Goal: Register for event/course: Register for event/course

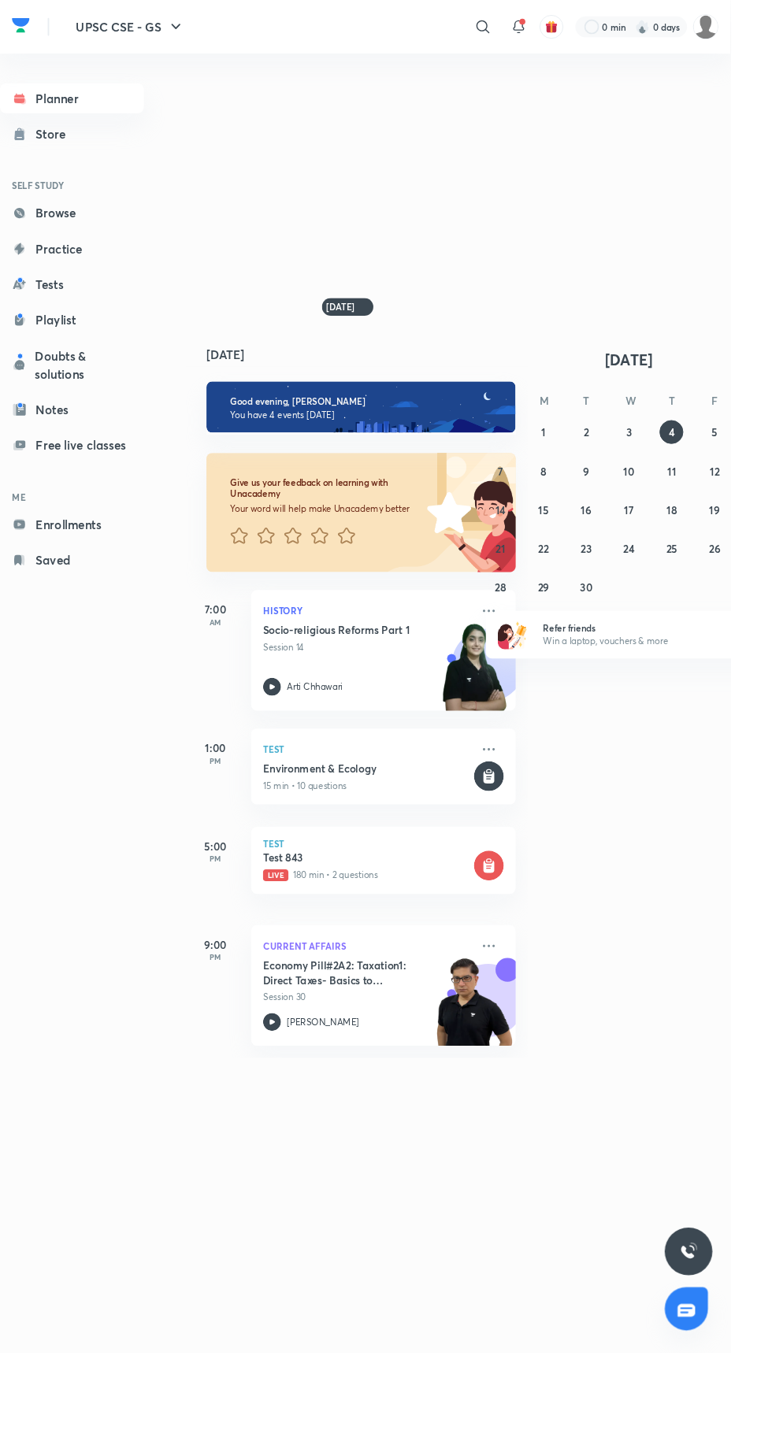
click at [515, 20] on icon at bounding box center [510, 28] width 19 height 19
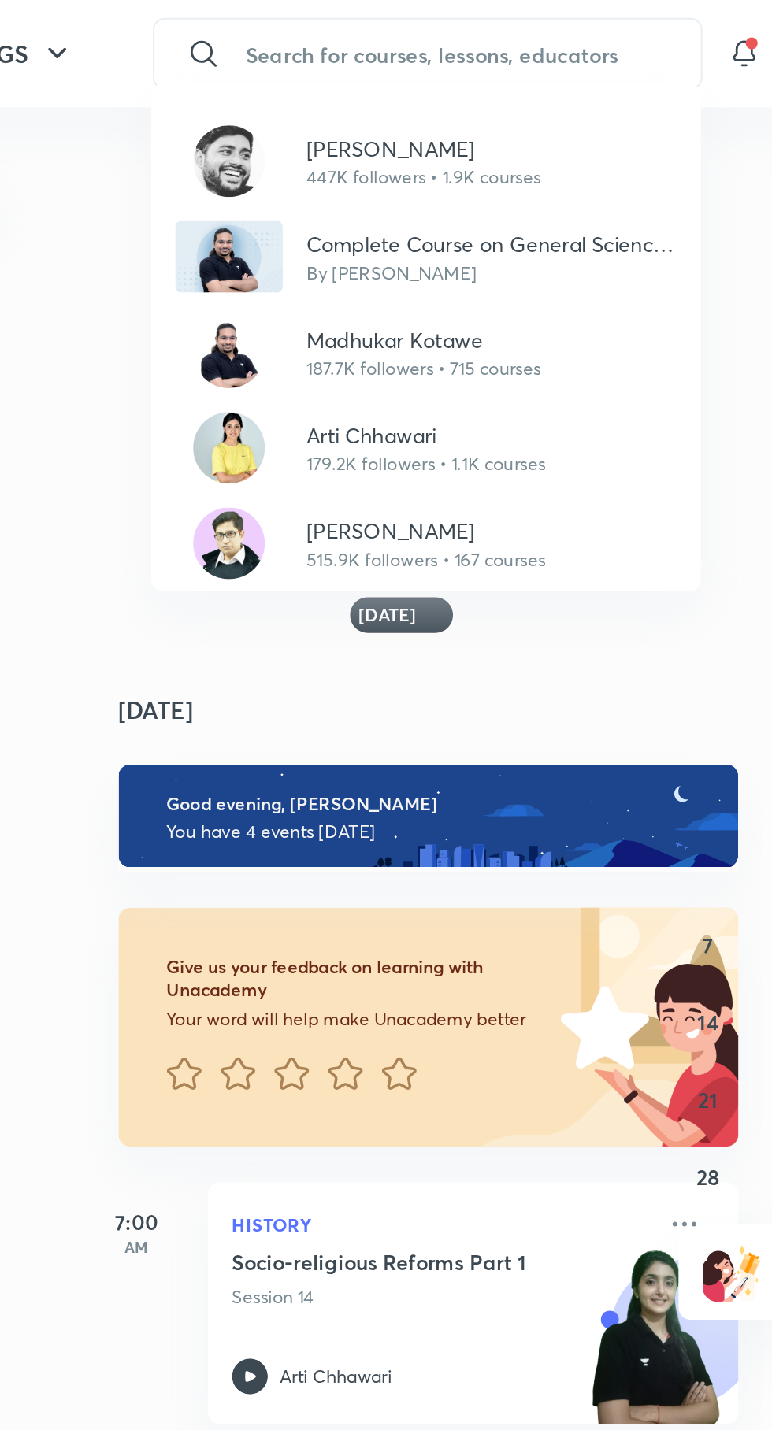
click at [358, 293] on p "515.9K followers • 167 courses" at bounding box center [380, 295] width 126 height 14
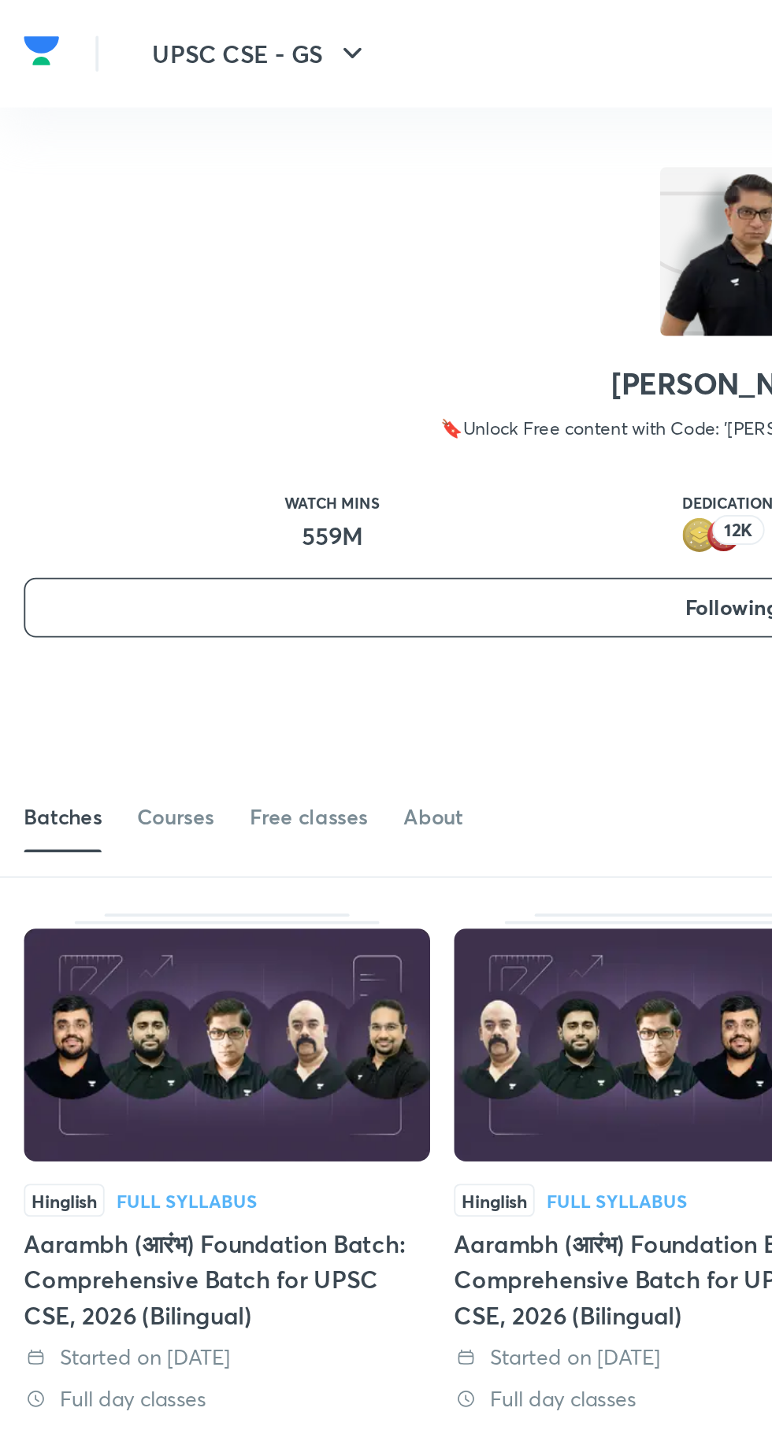
click at [95, 441] on link "Courses" at bounding box center [92, 431] width 40 height 38
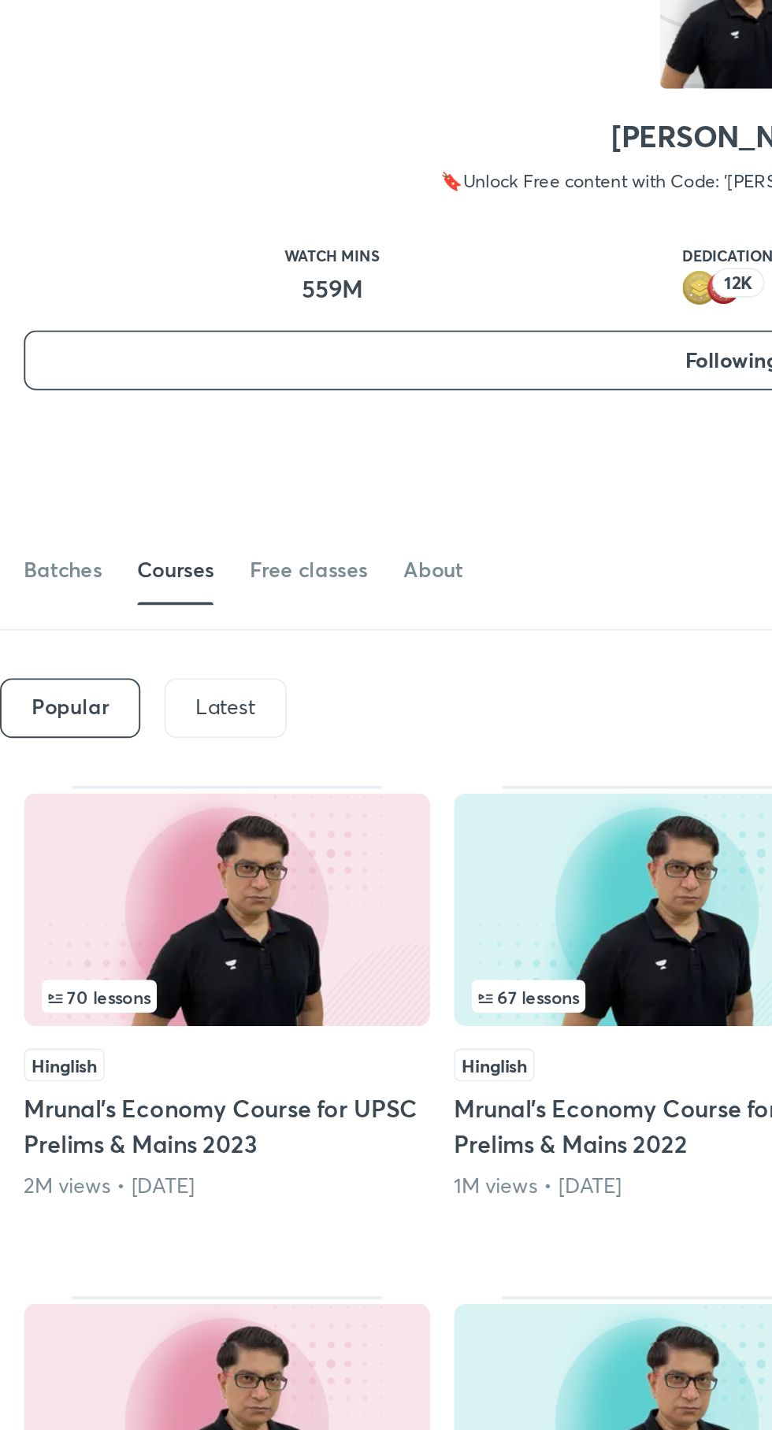
click at [117, 500] on p "Latest" at bounding box center [119, 503] width 32 height 13
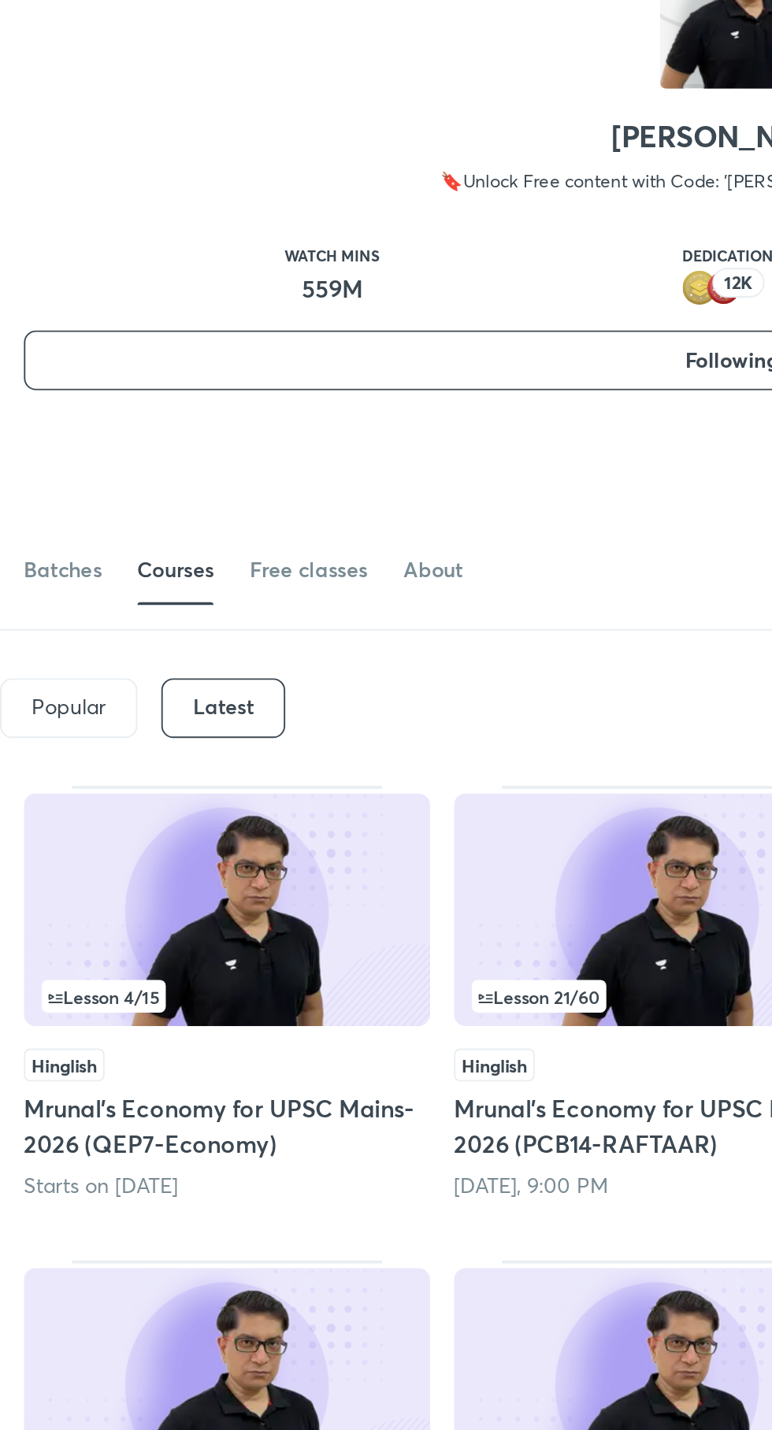
click at [128, 610] on img at bounding box center [120, 610] width 214 height 123
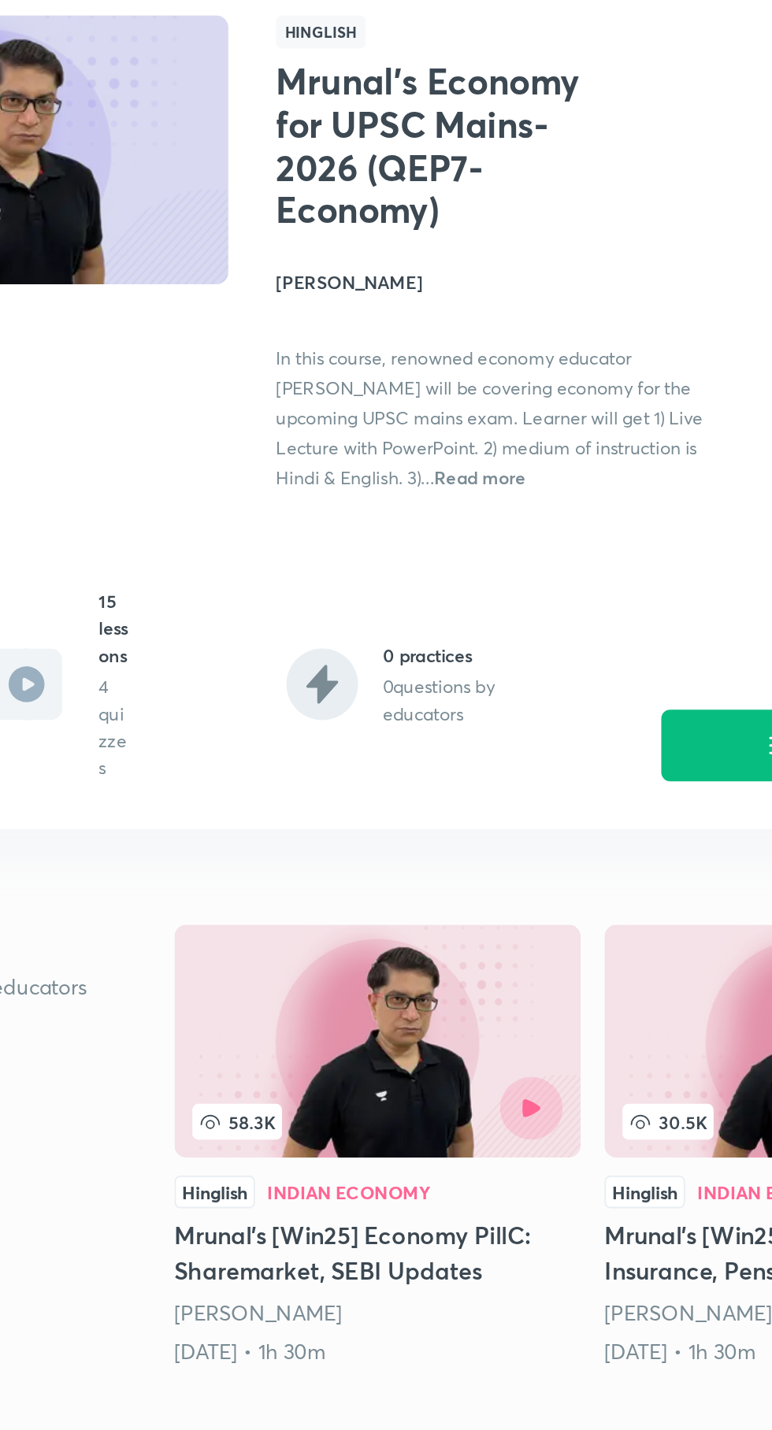
click at [551, 531] on button "Enroll" at bounding box center [600, 524] width 165 height 38
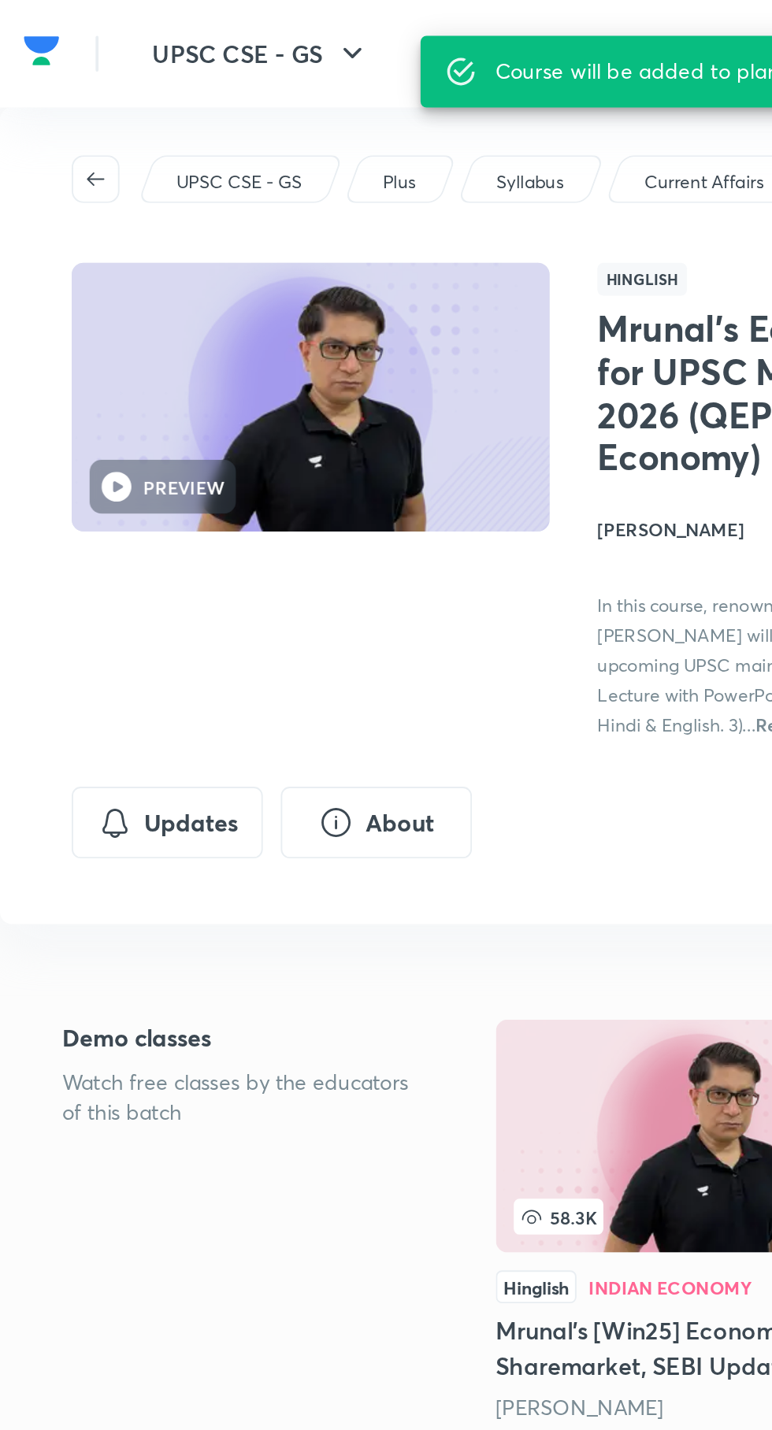
click at [87, 428] on button "Updates" at bounding box center [88, 434] width 101 height 38
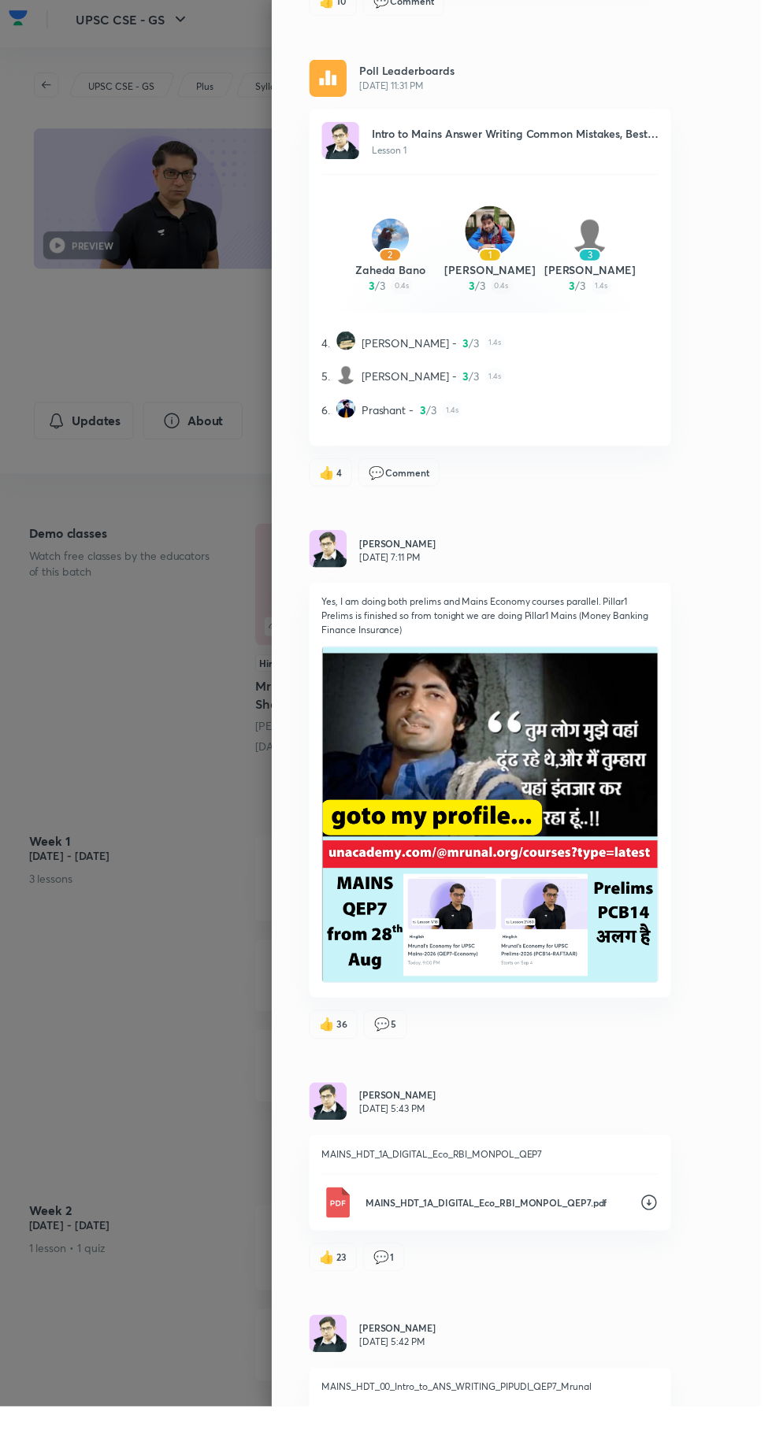
click at [667, 1232] on icon at bounding box center [659, 1224] width 16 height 16
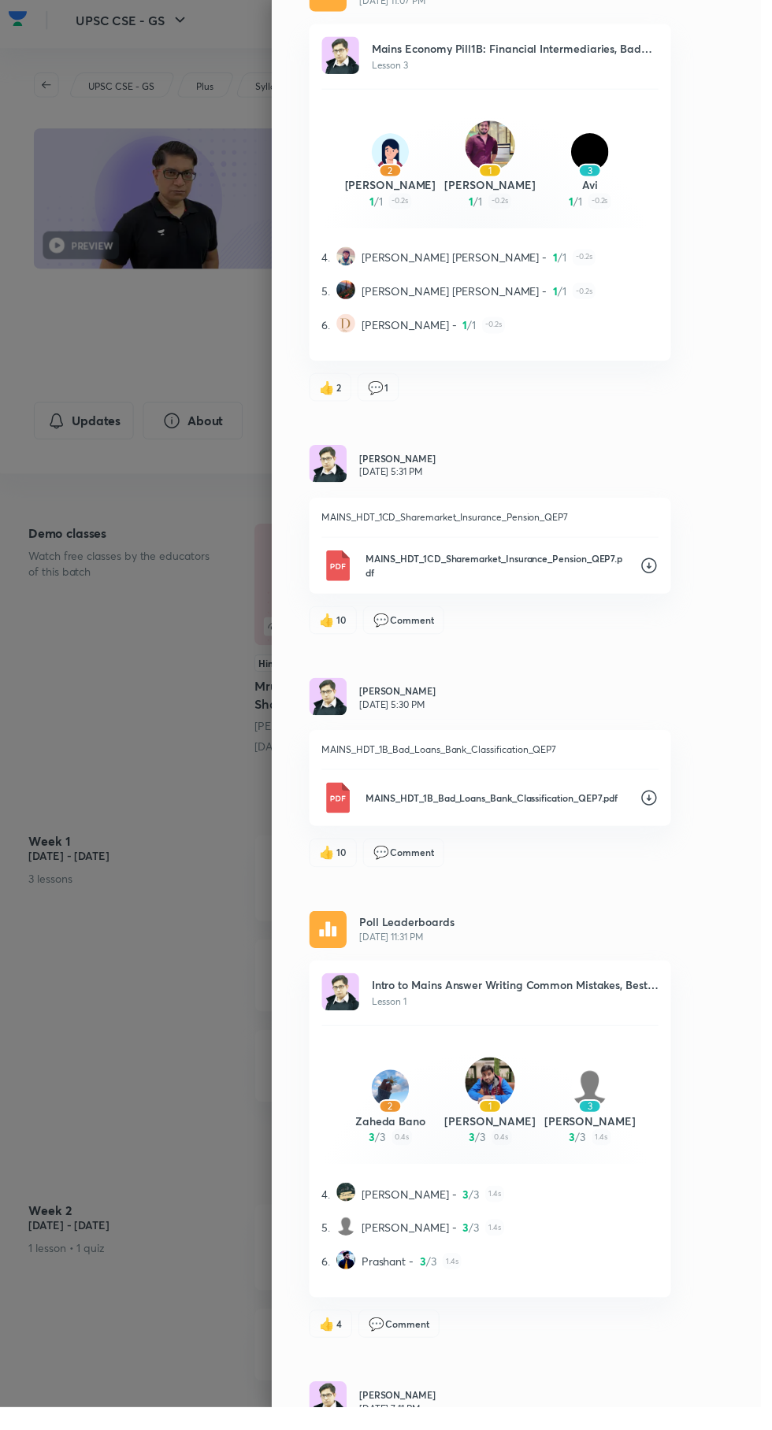
scroll to position [1781, 0]
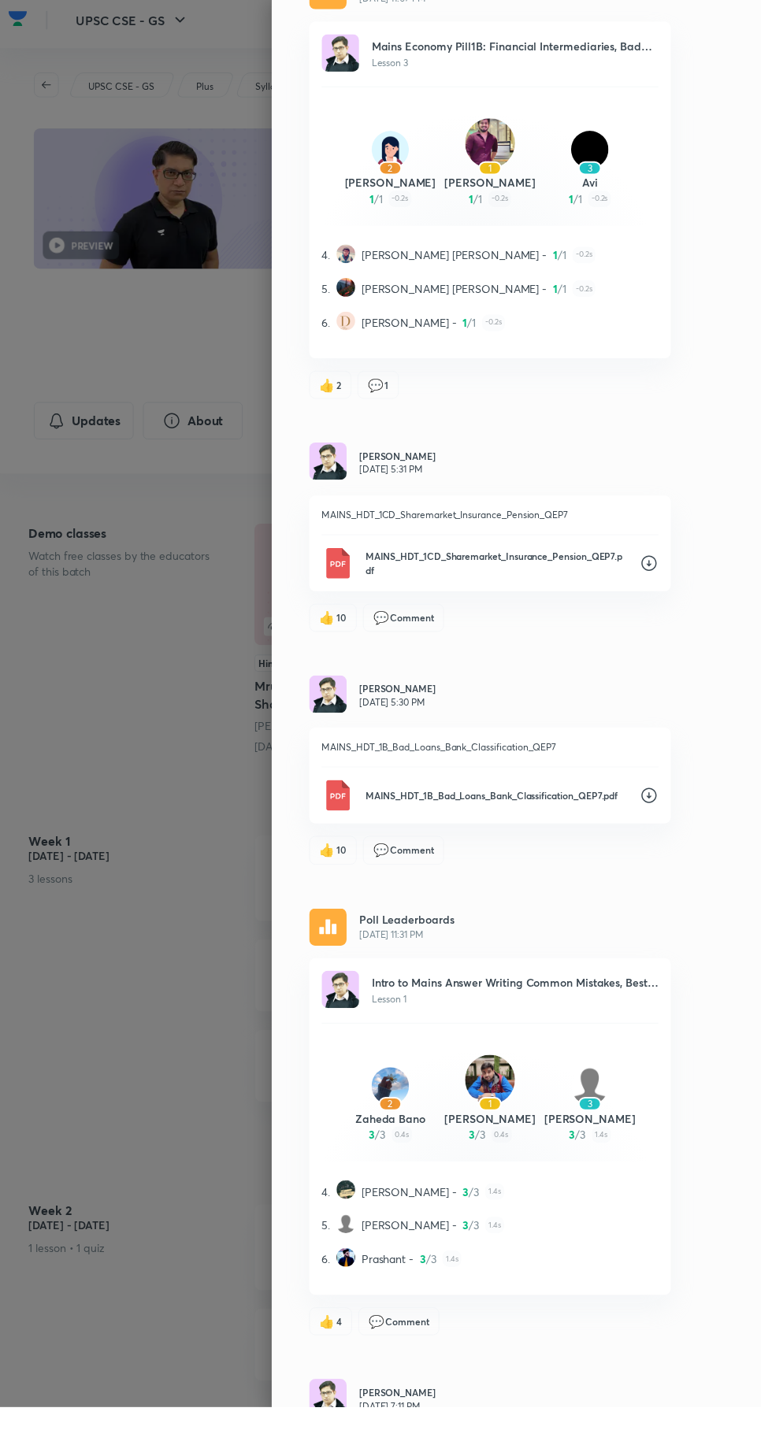
click at [667, 821] on icon at bounding box center [659, 813] width 16 height 16
click at [669, 587] on icon at bounding box center [659, 577] width 19 height 19
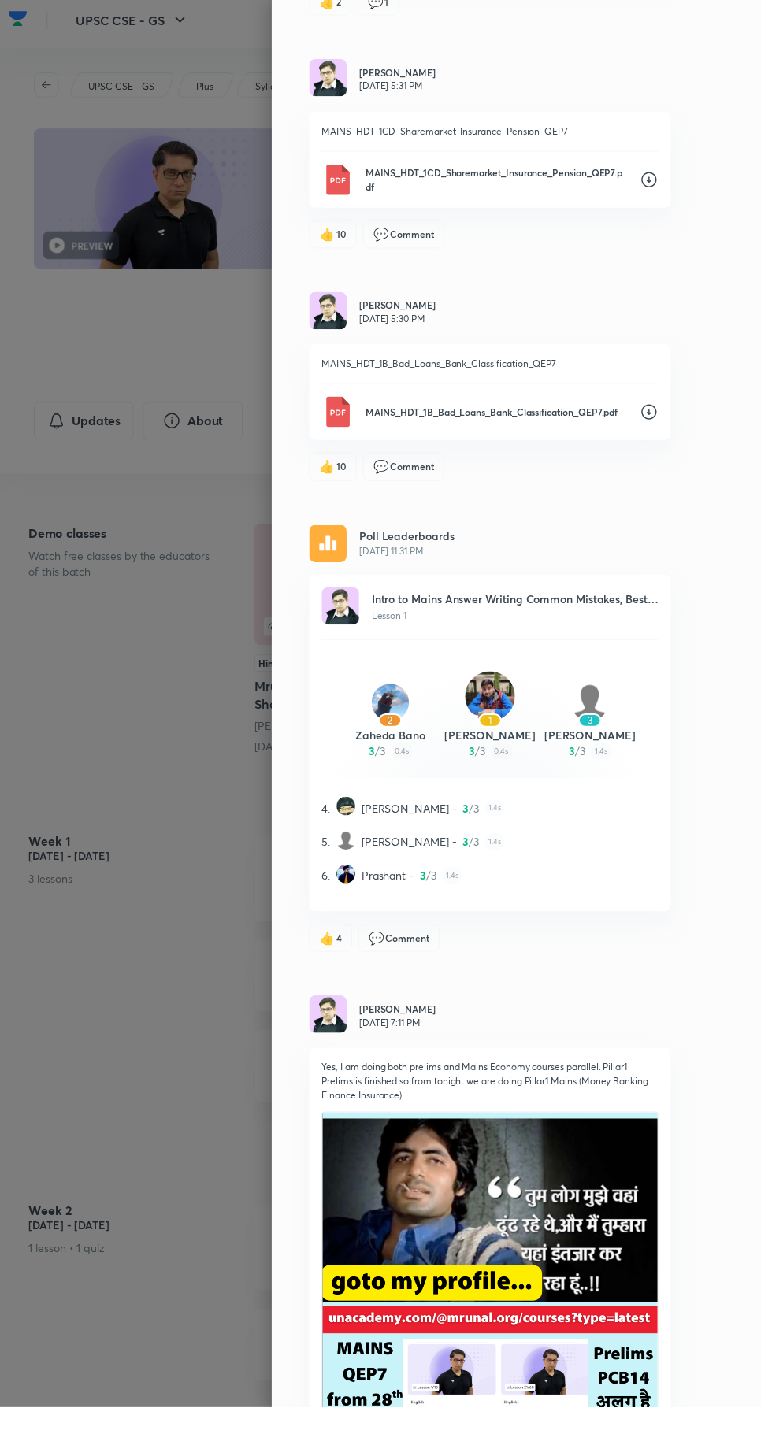
scroll to position [2761, 0]
